Goal: Task Accomplishment & Management: Manage account settings

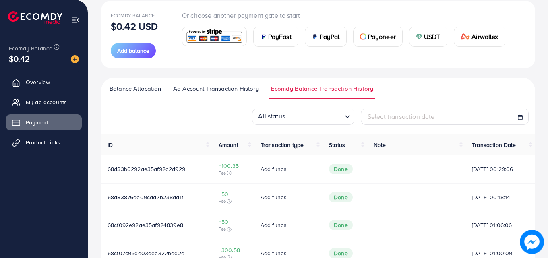
scroll to position [201, 0]
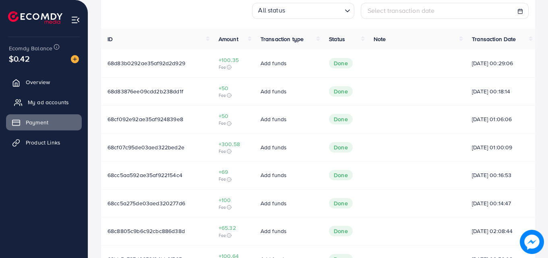
click at [44, 103] on span "My ad accounts" at bounding box center [48, 102] width 41 height 8
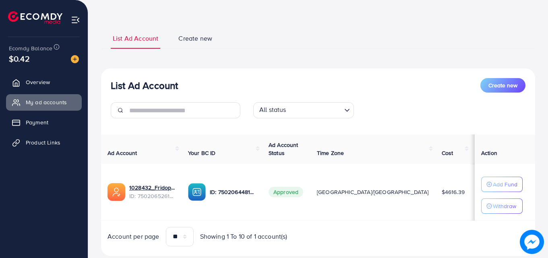
scroll to position [53, 0]
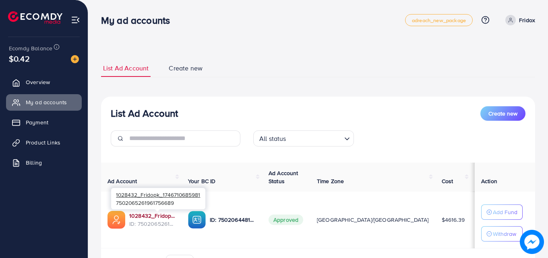
click at [150, 214] on link "1028432_Fridopk_1746710685981" at bounding box center [152, 216] width 46 height 8
click at [152, 217] on link "1028432_Fridopk_1746710685981" at bounding box center [152, 216] width 46 height 8
